Goal: Find specific page/section: Find specific page/section

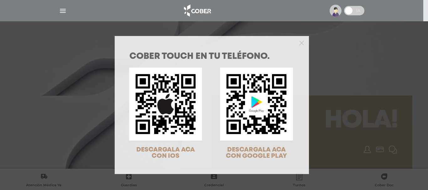
click at [346, 58] on div "COBER TOUCH en tu teléfono. DESCARGALA ACA CON IOS DESCARGALA ACA CON GOOGLE PL…" at bounding box center [214, 95] width 428 height 190
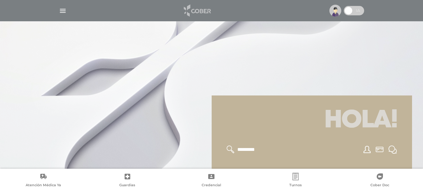
click at [200, 10] on img at bounding box center [196, 10] width 33 height 15
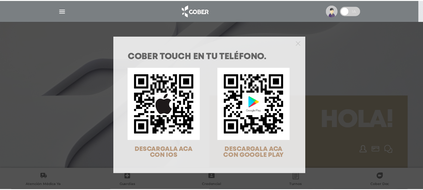
scroll to position [20, 0]
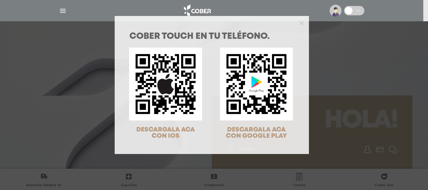
click at [364, 118] on div "COBER TOUCH en tu teléfono. DESCARGALA ACA CON IOS DESCARGALA ACA CON GOOGLE PL…" at bounding box center [214, 95] width 428 height 190
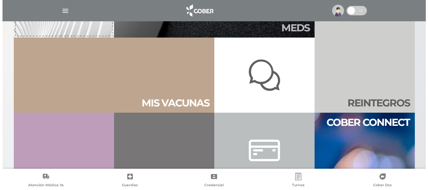
scroll to position [282, 0]
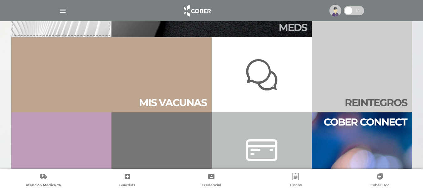
click at [296, 178] on icon at bounding box center [296, 177] width 8 height 8
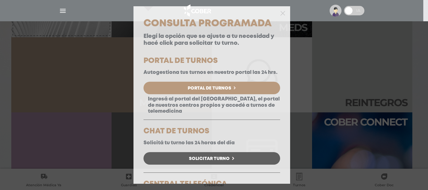
click at [340, 64] on div "Consulta Programada Elegí la opción que se ajuste a tu necesidad y hacé click p…" at bounding box center [214, 95] width 428 height 190
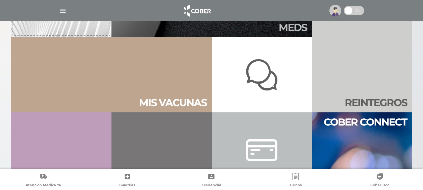
click at [61, 9] on img "button" at bounding box center [63, 11] width 8 height 8
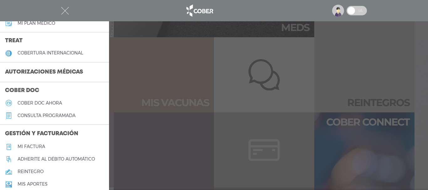
scroll to position [156, 0]
